Goal: Information Seeking & Learning: Find specific fact

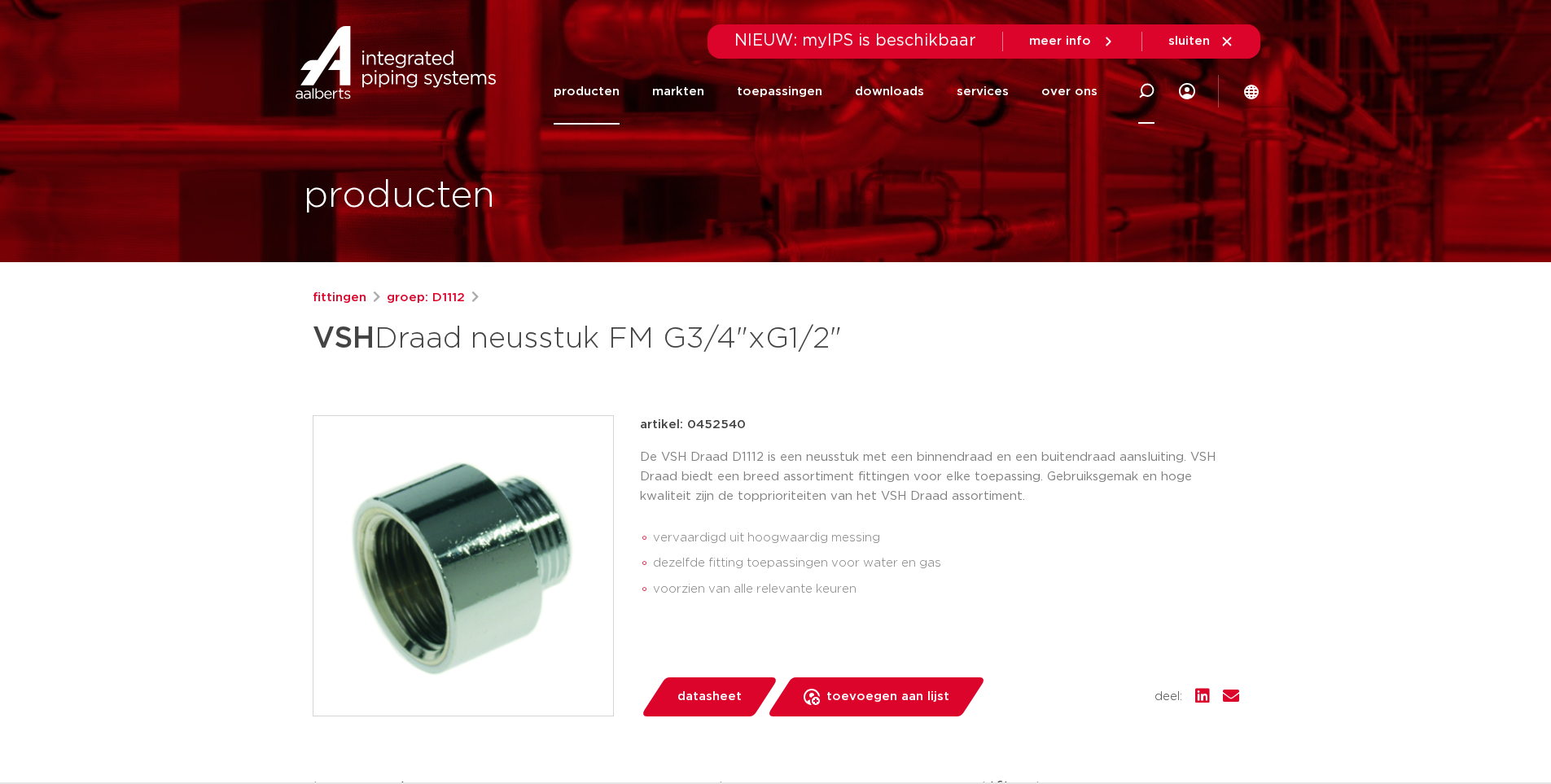
click at [1147, 85] on icon at bounding box center [1146, 91] width 16 height 16
type input "Neusstuk 5/4 1"
click button "Zoeken" at bounding box center [0, 0] width 0 height 0
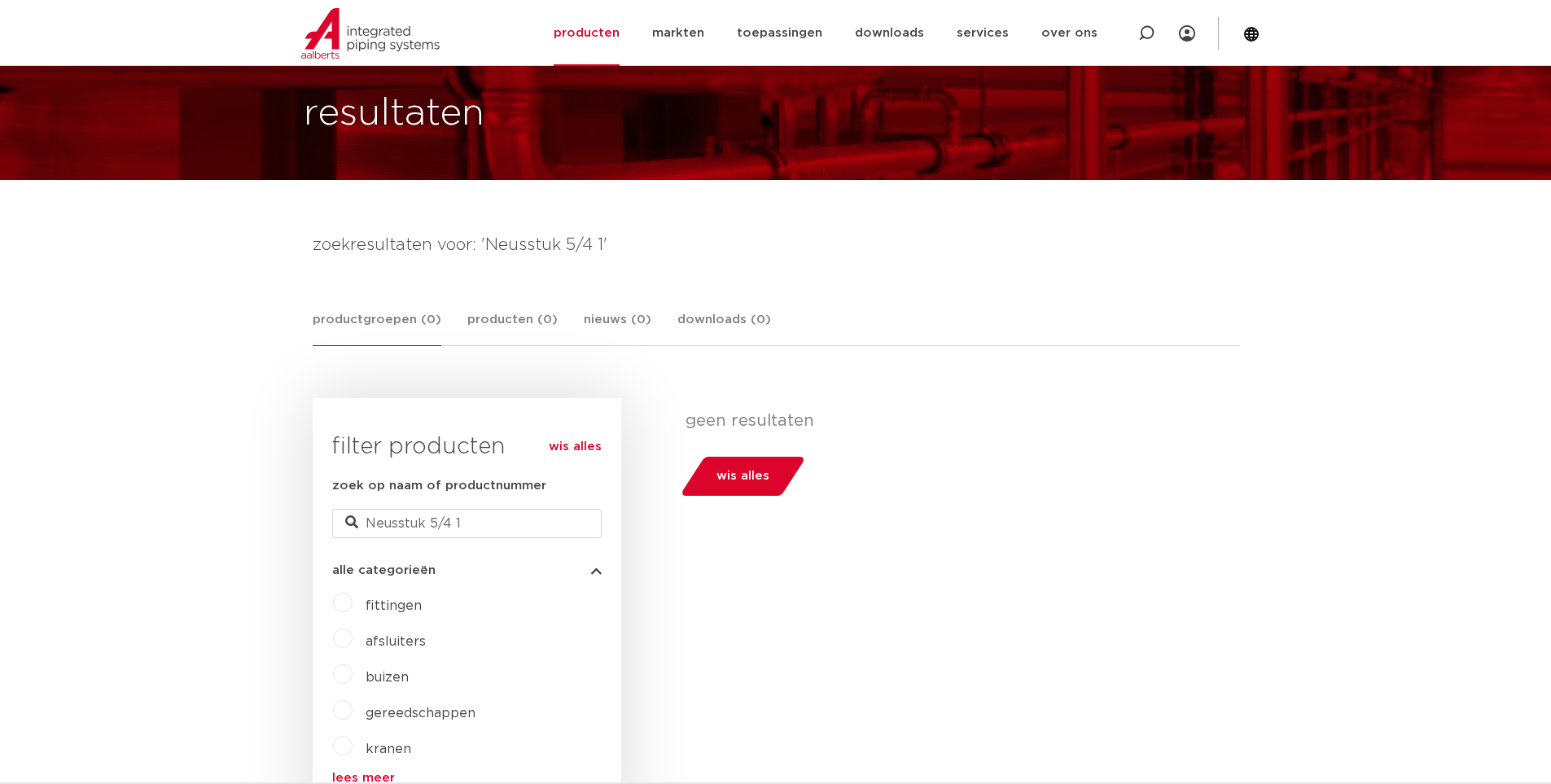
scroll to position [81, 0]
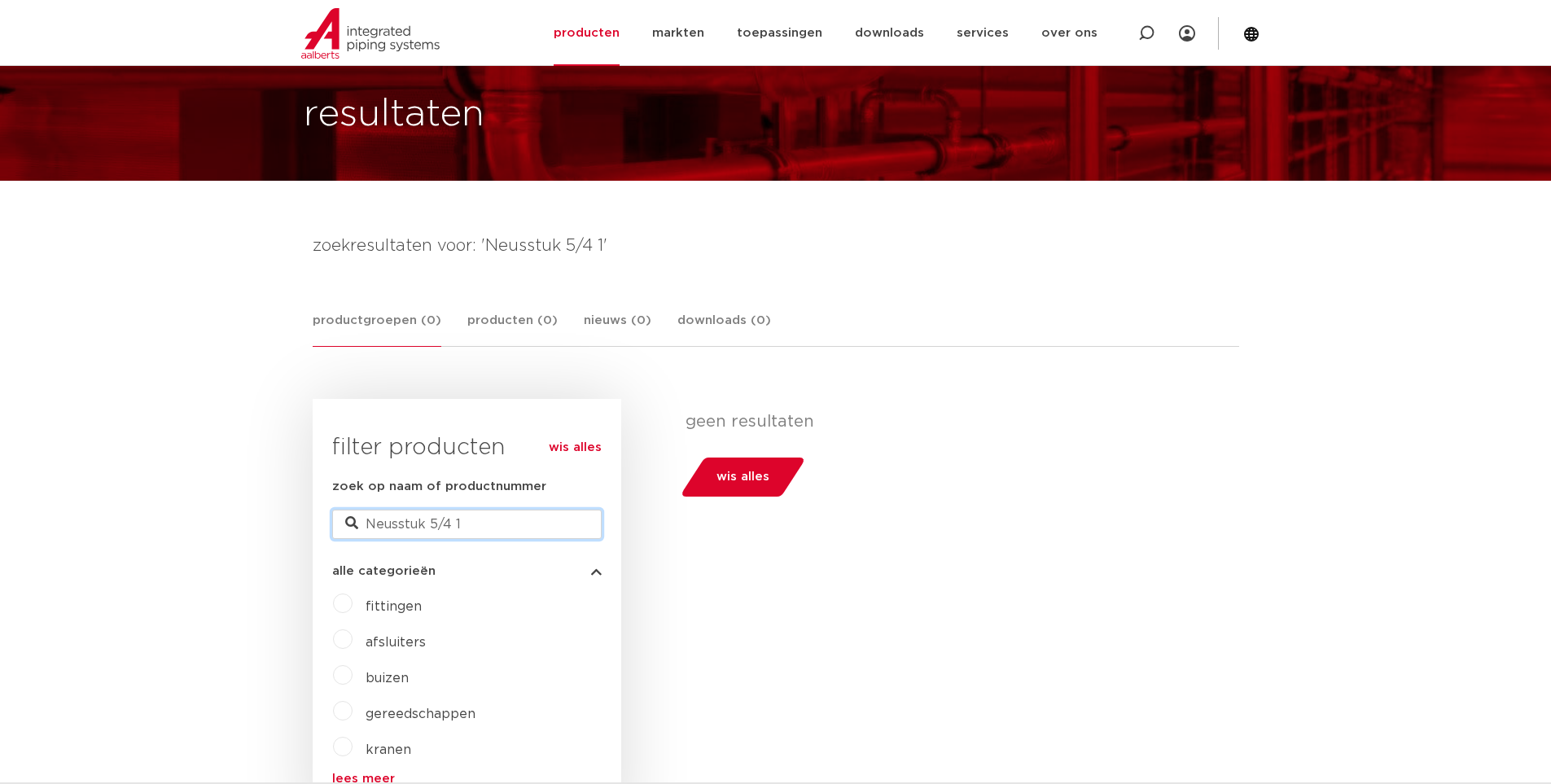
click at [476, 520] on input "Neusstuk 5/4 1" at bounding box center [467, 524] width 269 height 29
type input "Neusstuk"
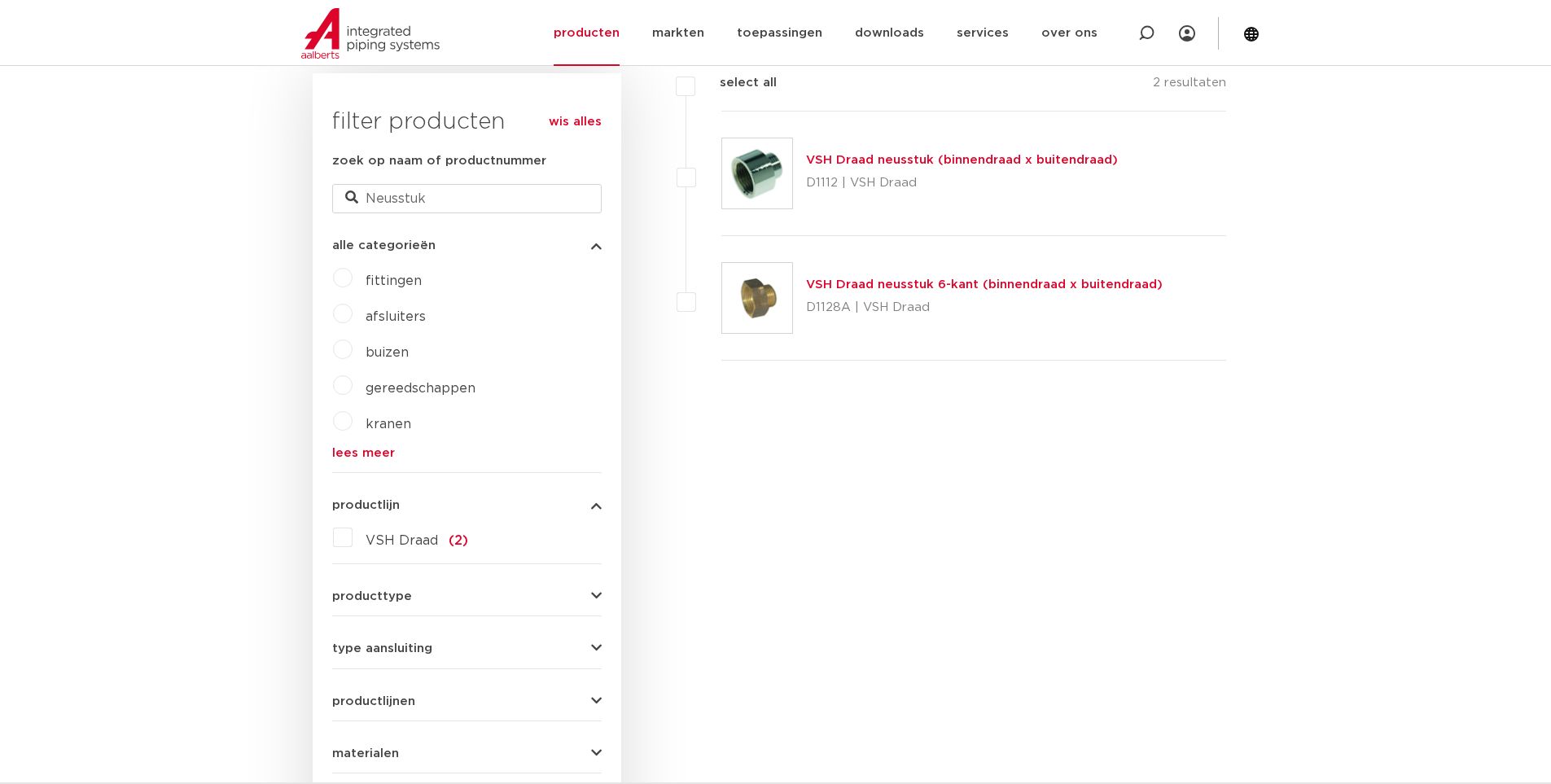
scroll to position [407, 0]
click at [872, 279] on link "VSH Draad neusstuk 6-kant (binnendraad x buitendraad)" at bounding box center [984, 285] width 356 height 13
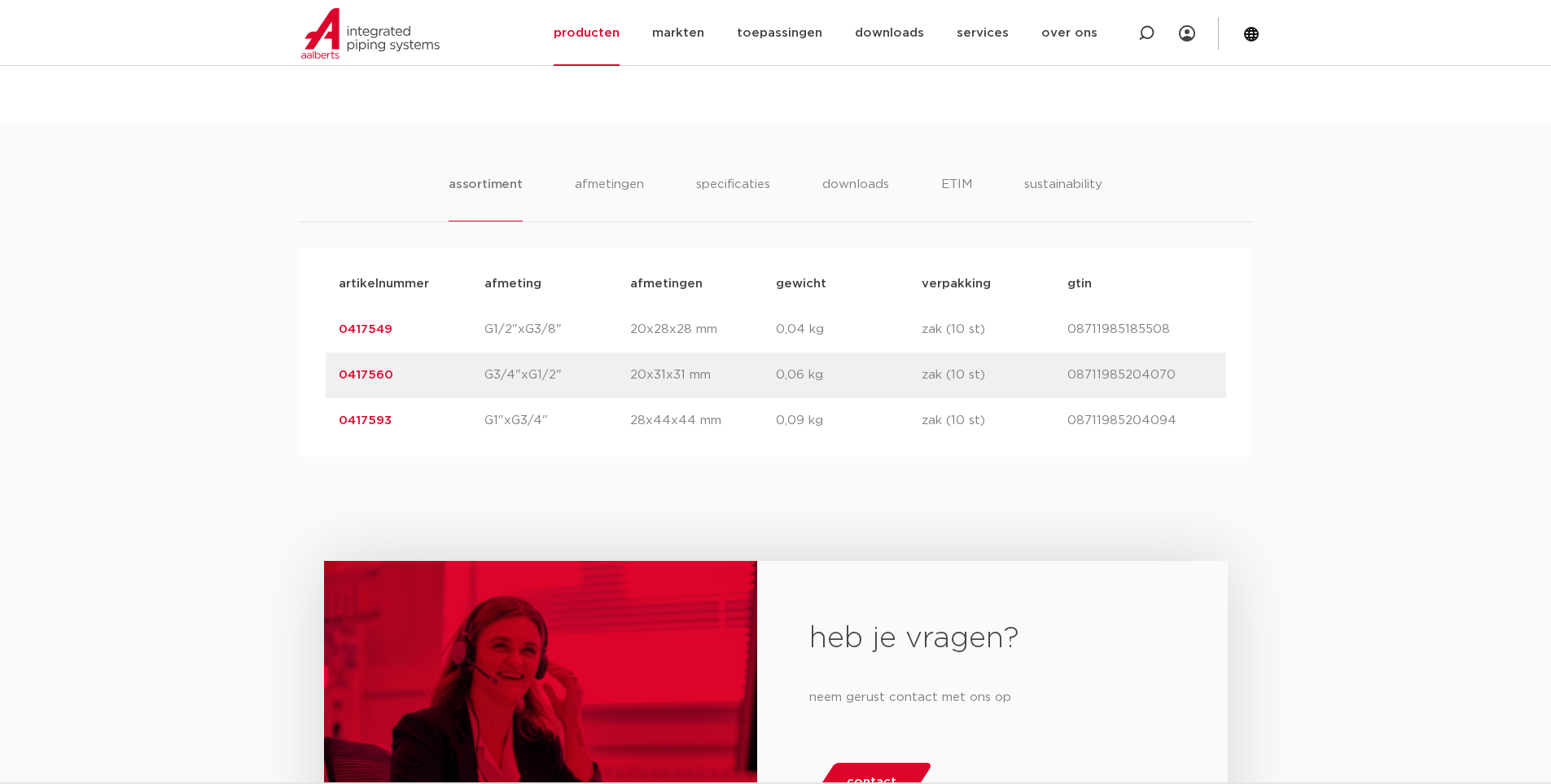
scroll to position [977, 0]
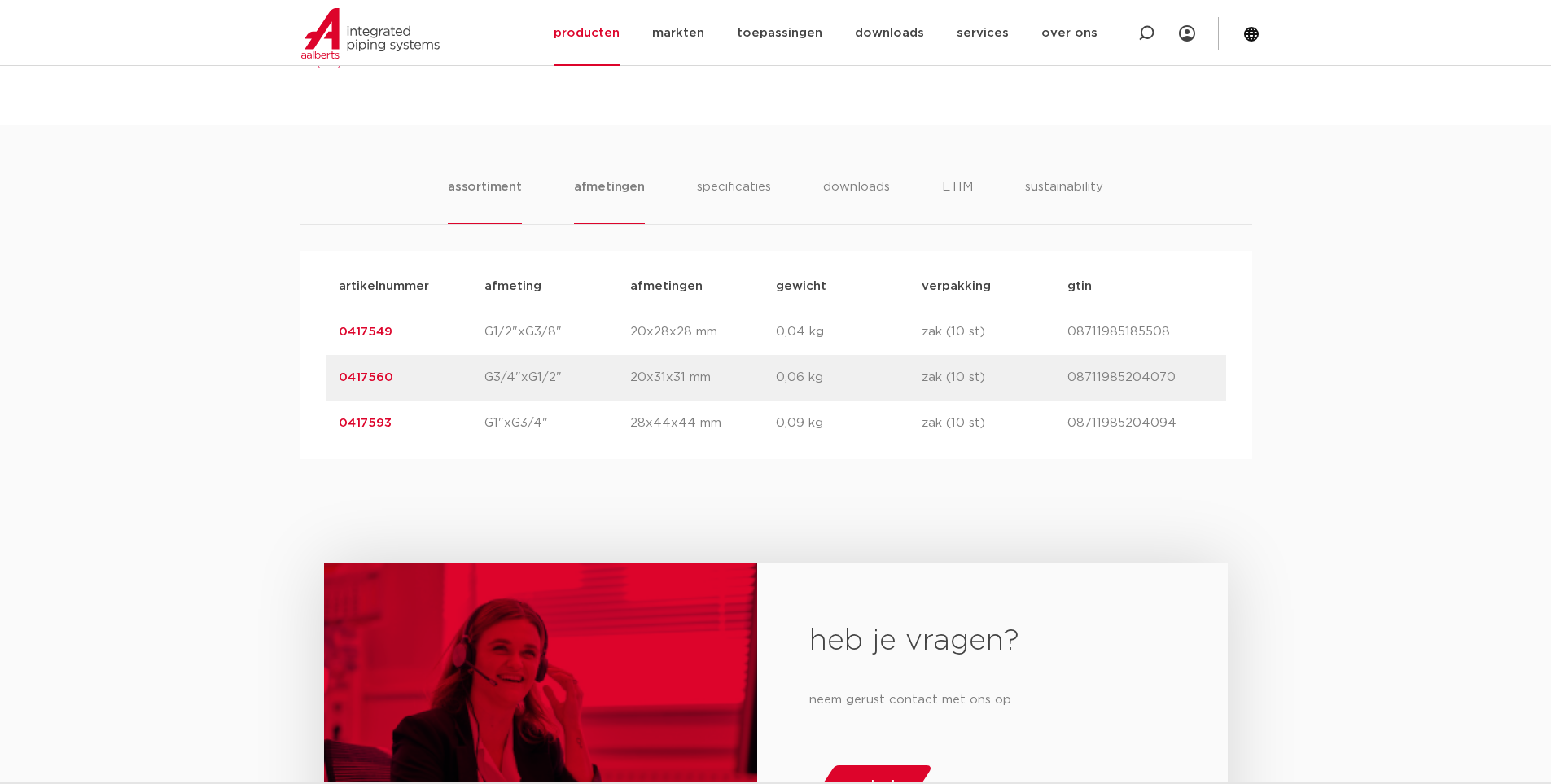
click at [611, 188] on li "afmetingen" at bounding box center [609, 200] width 71 height 46
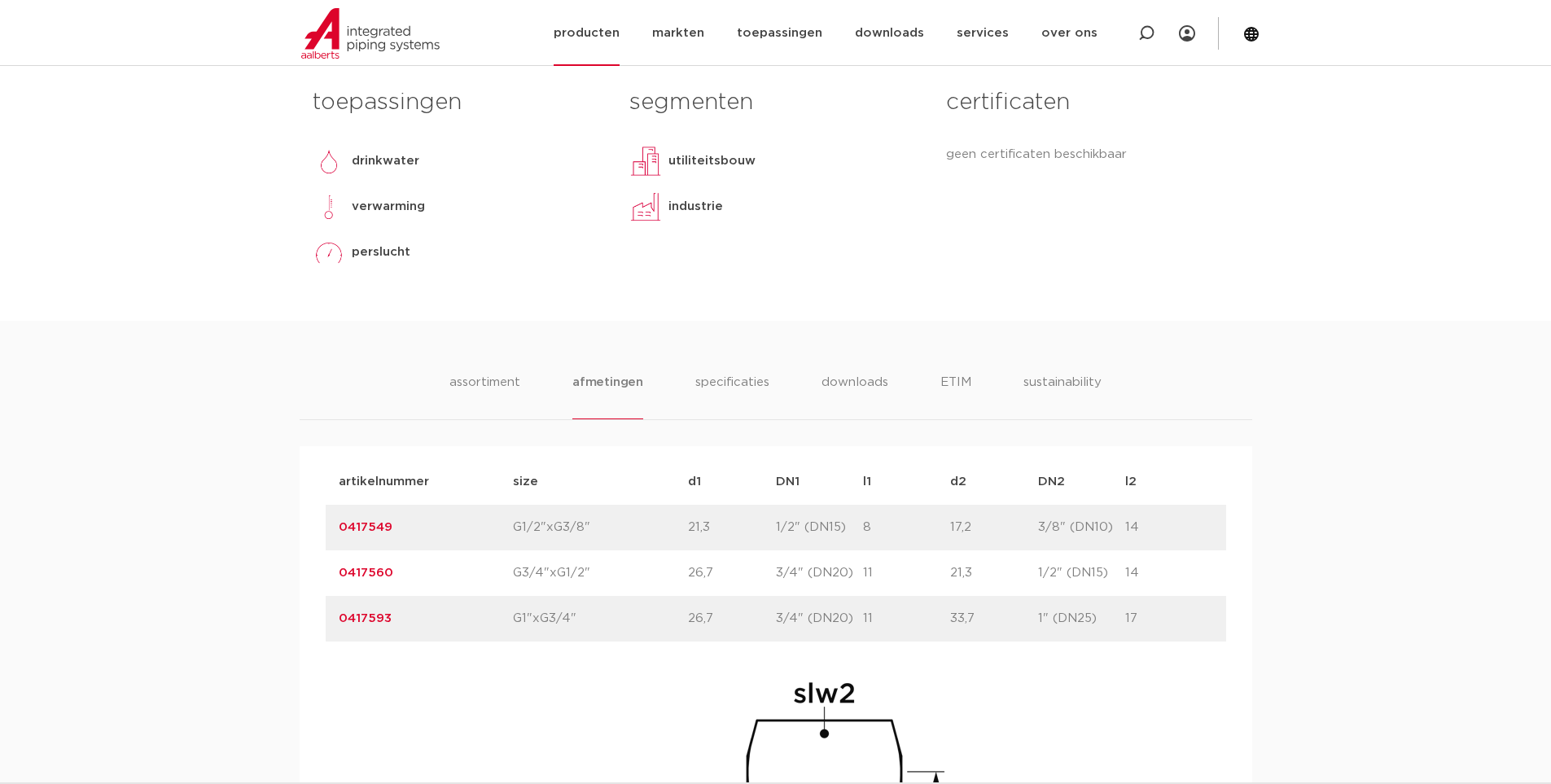
scroll to position [489, 0]
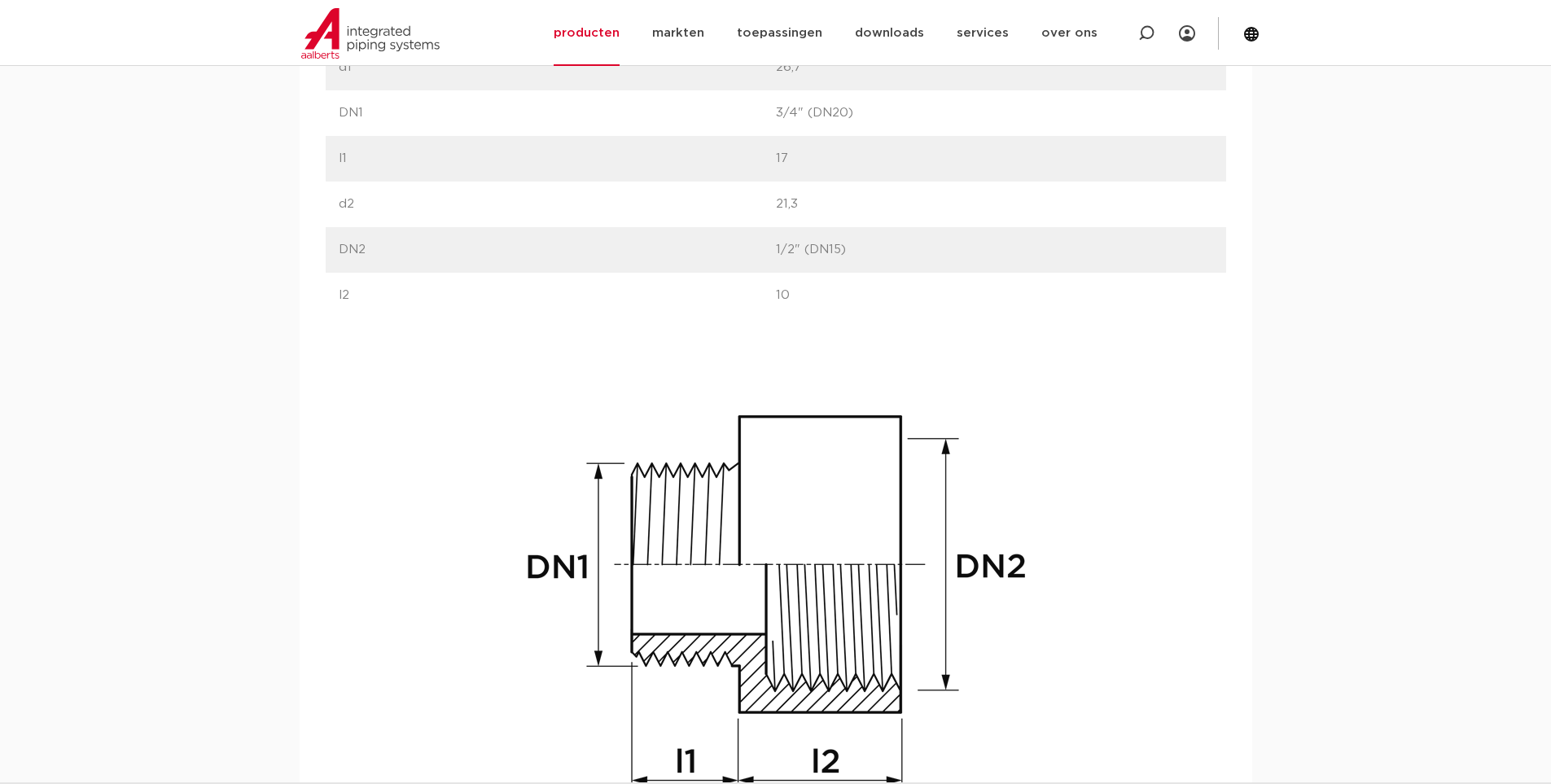
scroll to position [977, 0]
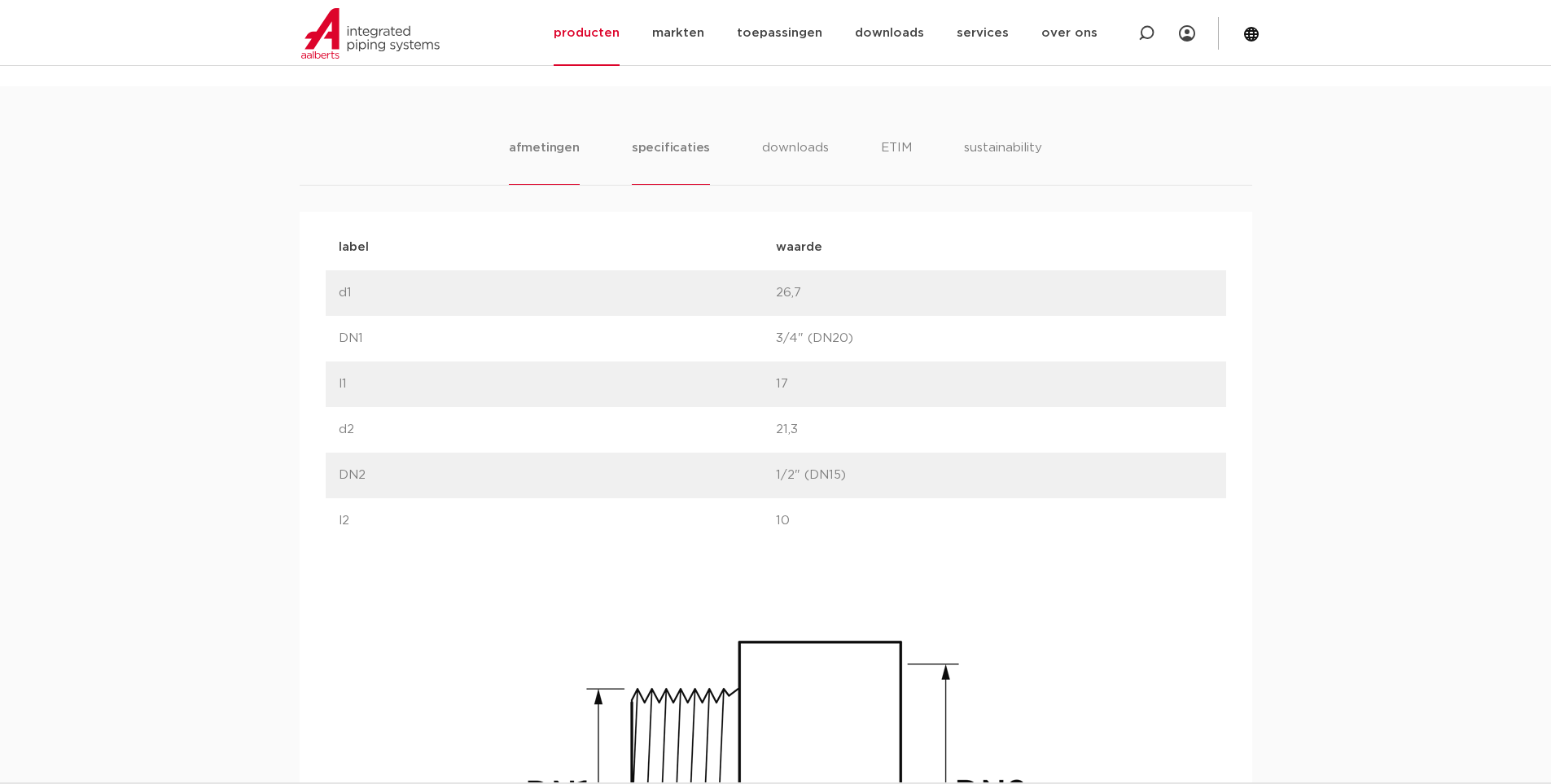
click at [668, 154] on li "specificaties" at bounding box center [671, 162] width 78 height 46
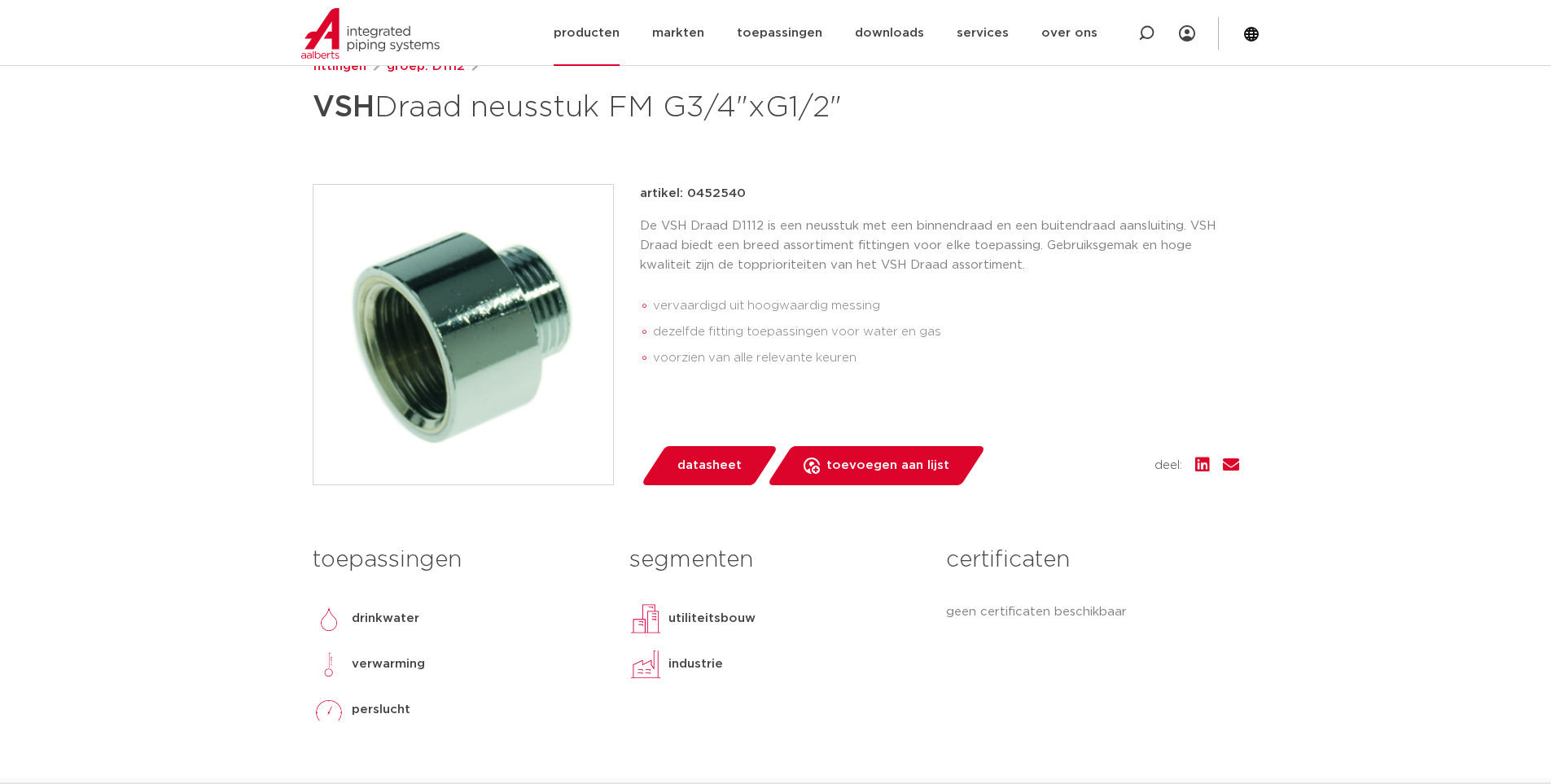
scroll to position [325, 0]
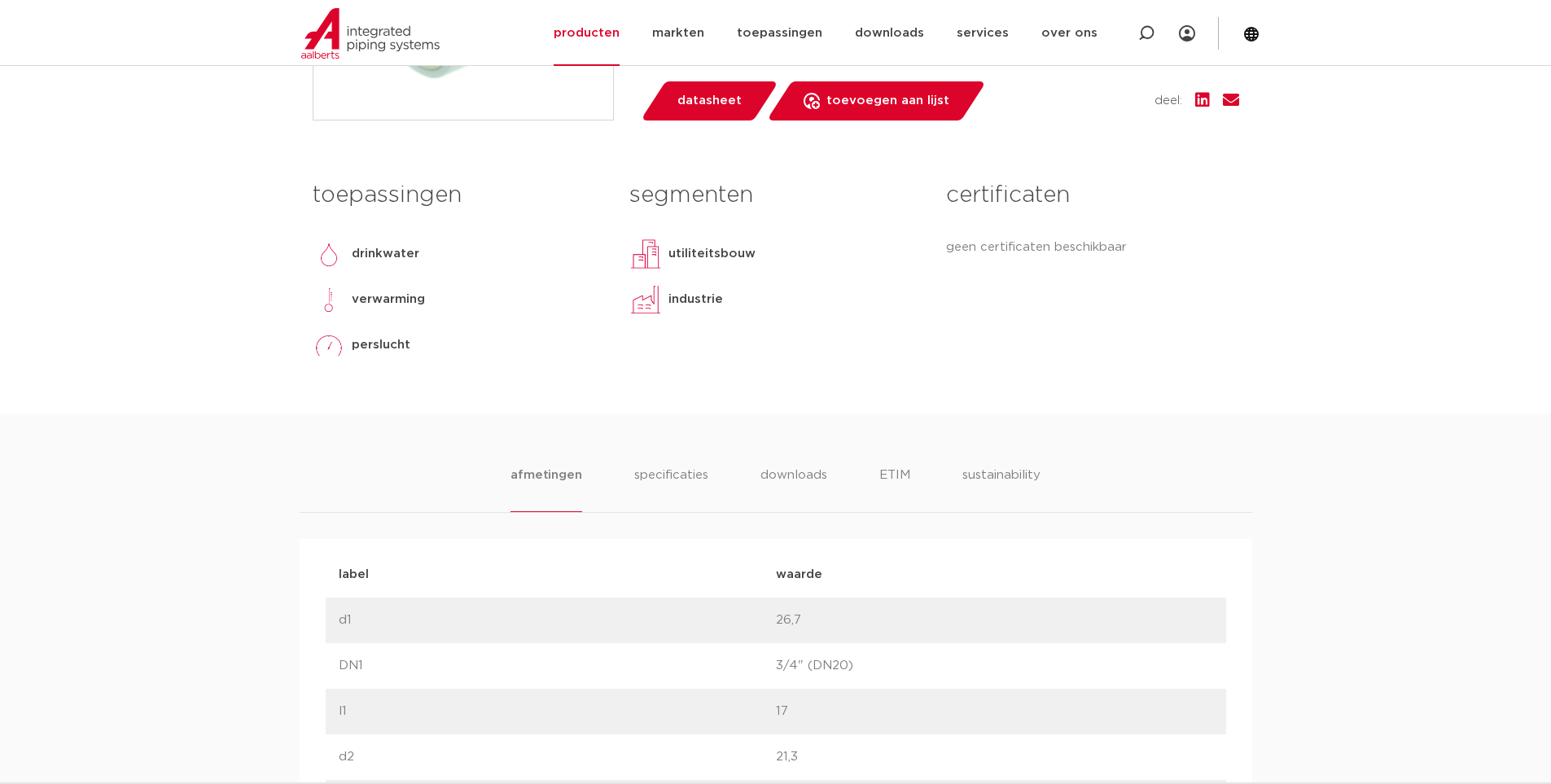
scroll to position [651, 0]
click at [556, 485] on li "afmetingen" at bounding box center [545, 487] width 71 height 46
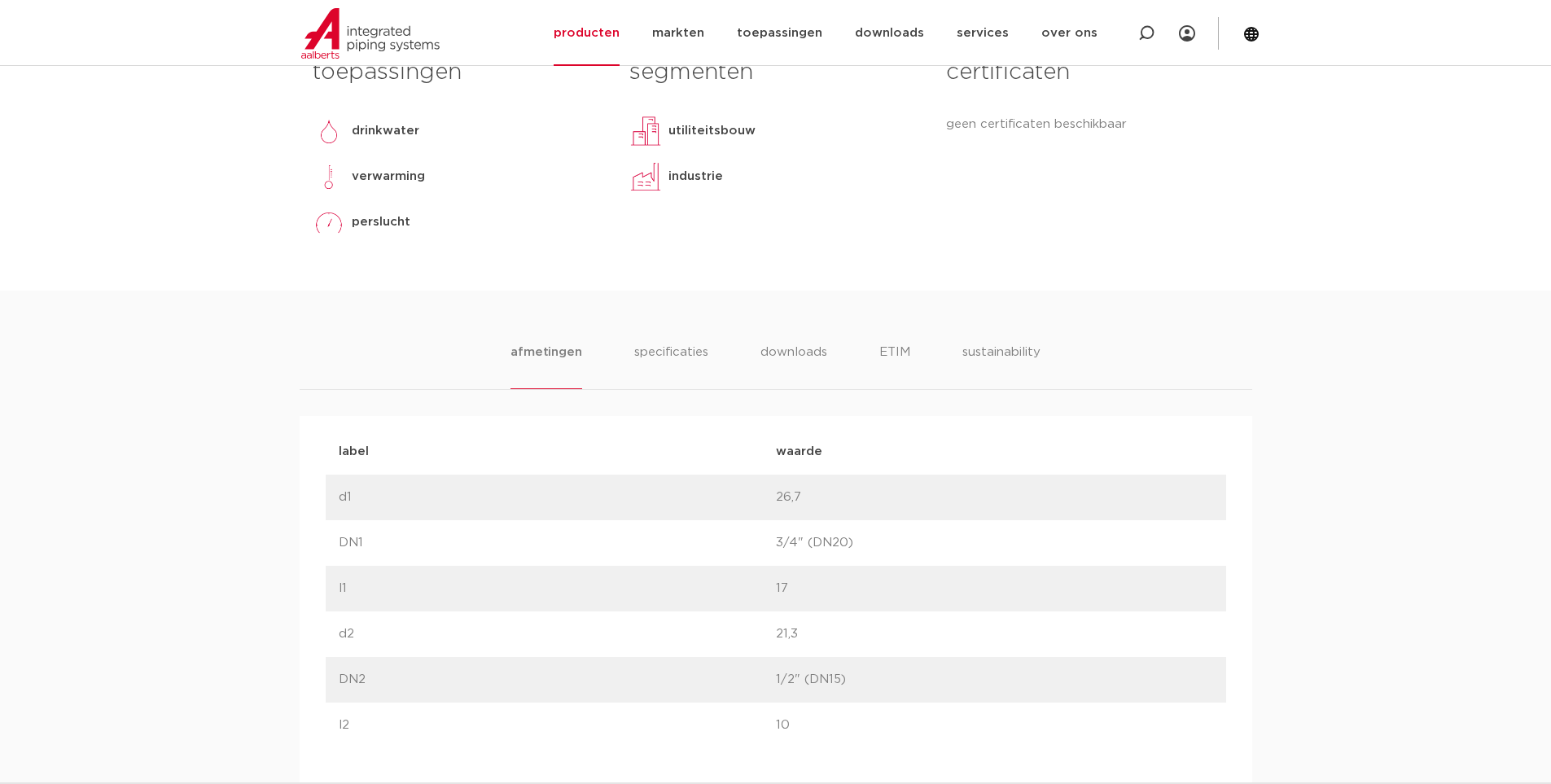
scroll to position [895, 0]
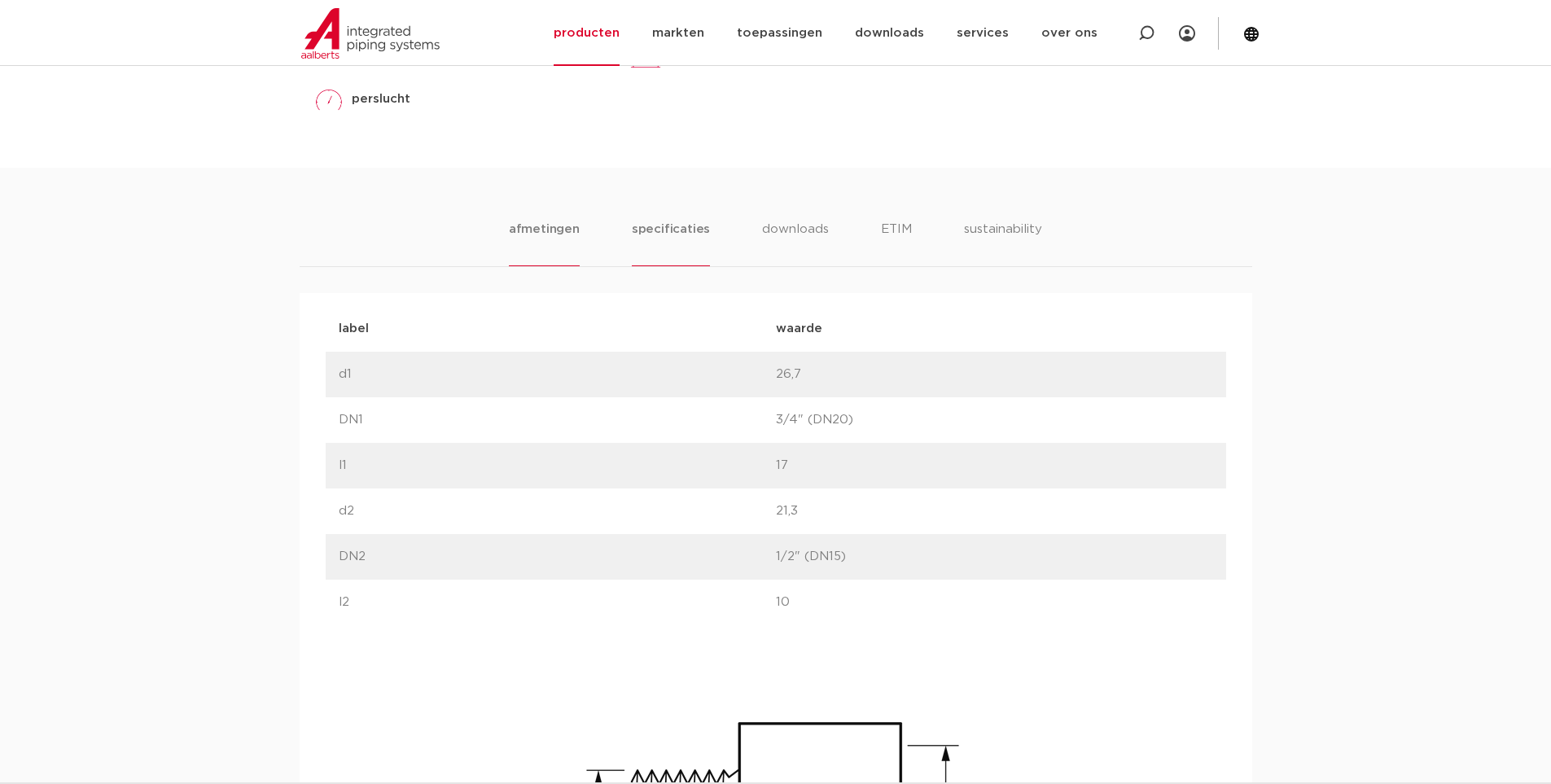
click at [696, 227] on li "specificaties" at bounding box center [671, 243] width 78 height 46
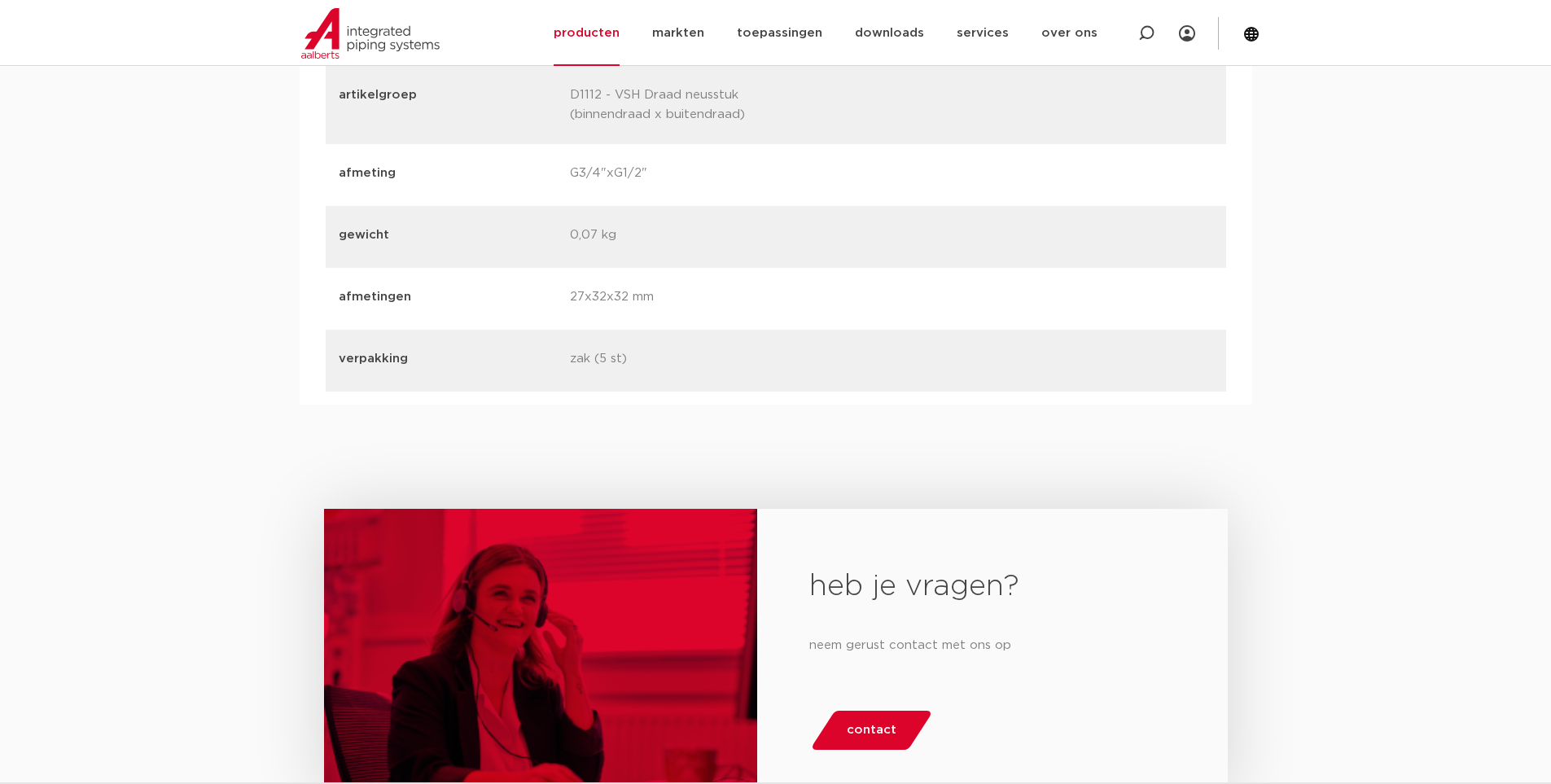
scroll to position [2686, 0]
